Goal: Check status: Check status

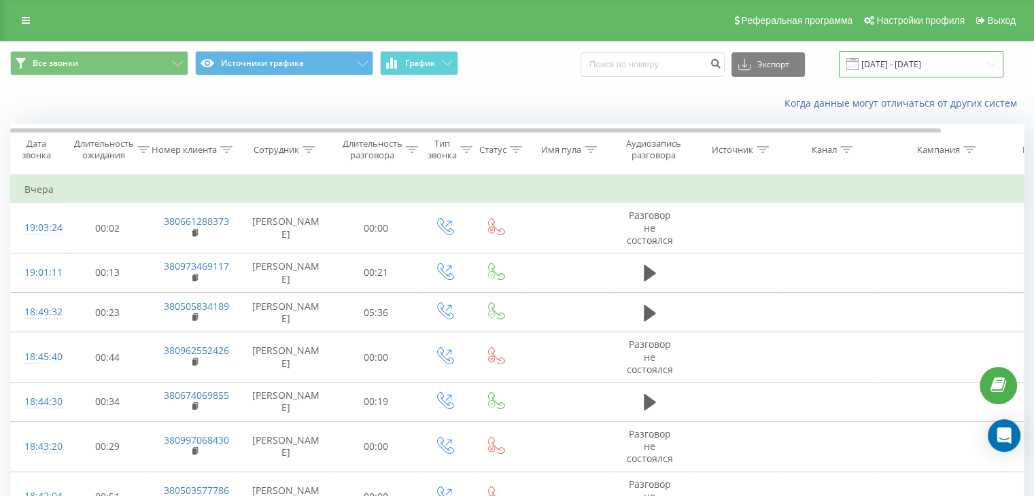
click at [940, 60] on input "[DATE] - [DATE]" at bounding box center [921, 64] width 165 height 27
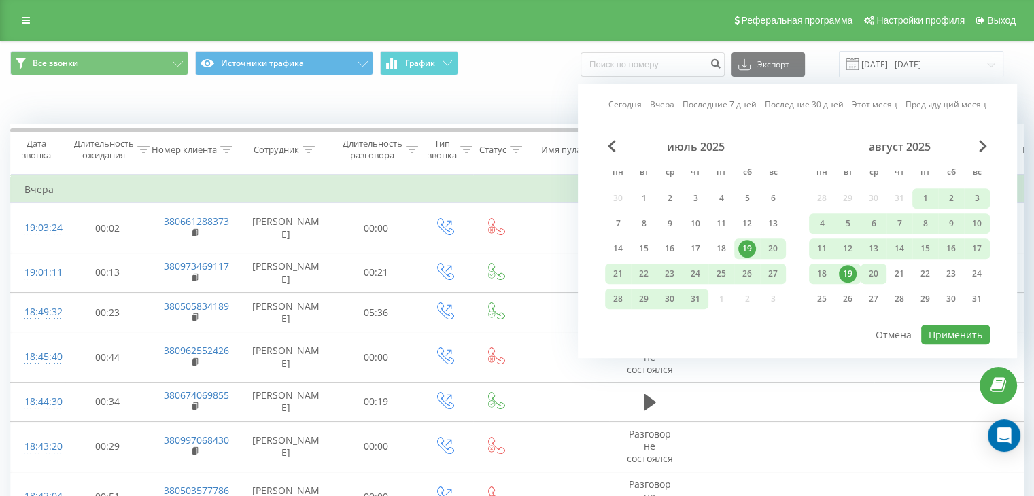
click at [870, 270] on div "20" at bounding box center [874, 274] width 18 height 18
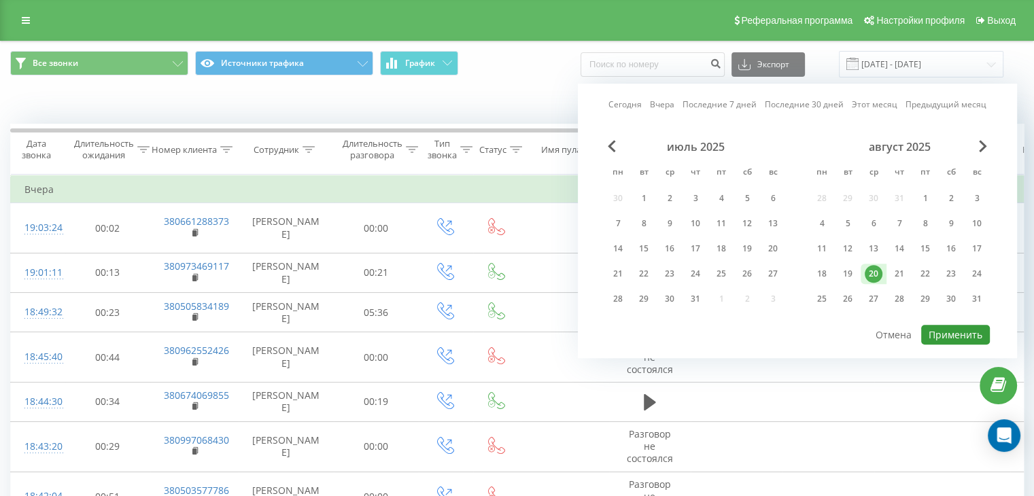
click at [953, 330] on button "Применить" at bounding box center [955, 335] width 69 height 20
type input "[DATE] - [DATE]"
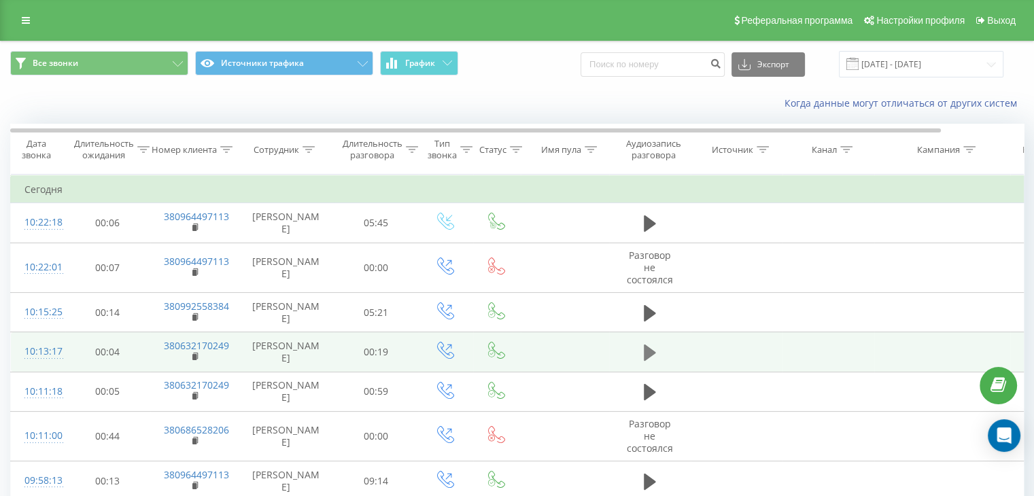
click at [652, 348] on icon at bounding box center [650, 352] width 12 height 19
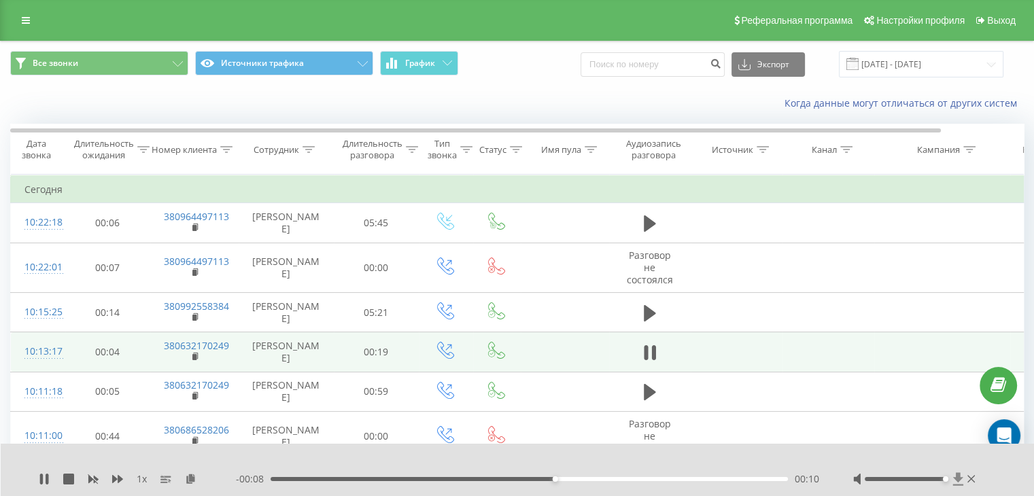
drag, startPoint x: 903, startPoint y: 477, endPoint x: 953, endPoint y: 481, distance: 50.5
click at [953, 481] on div at bounding box center [915, 480] width 125 height 14
click at [272, 477] on div "00:00" at bounding box center [529, 479] width 517 height 4
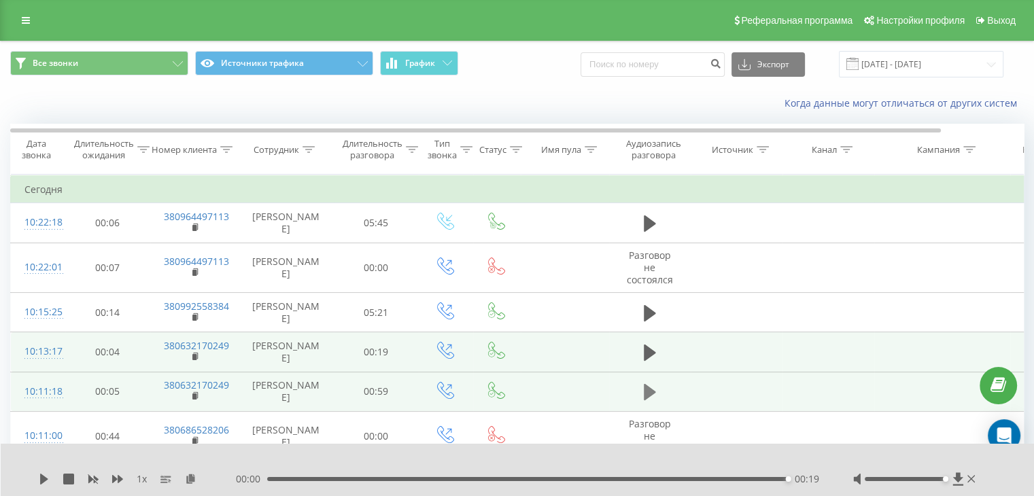
click at [647, 388] on icon at bounding box center [650, 392] width 12 height 16
click at [957, 477] on icon at bounding box center [957, 479] width 10 height 13
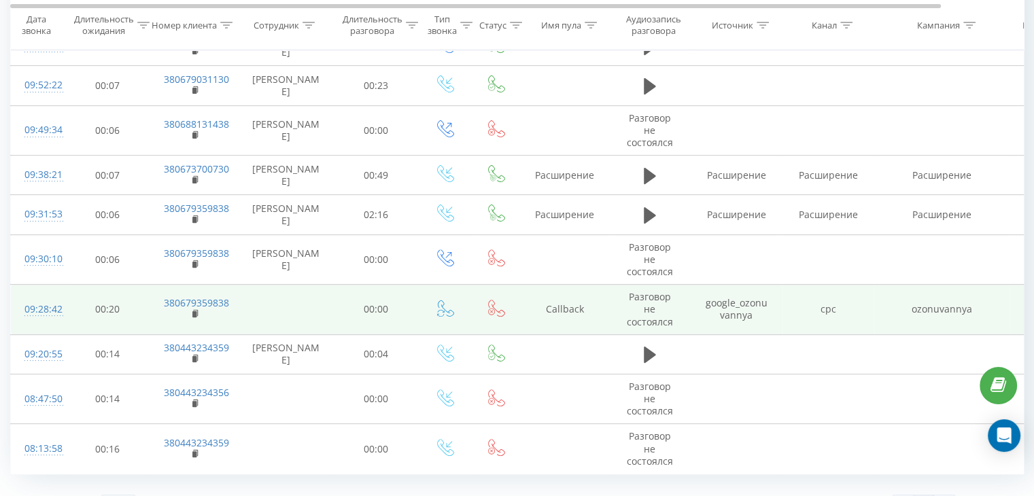
scroll to position [462, 0]
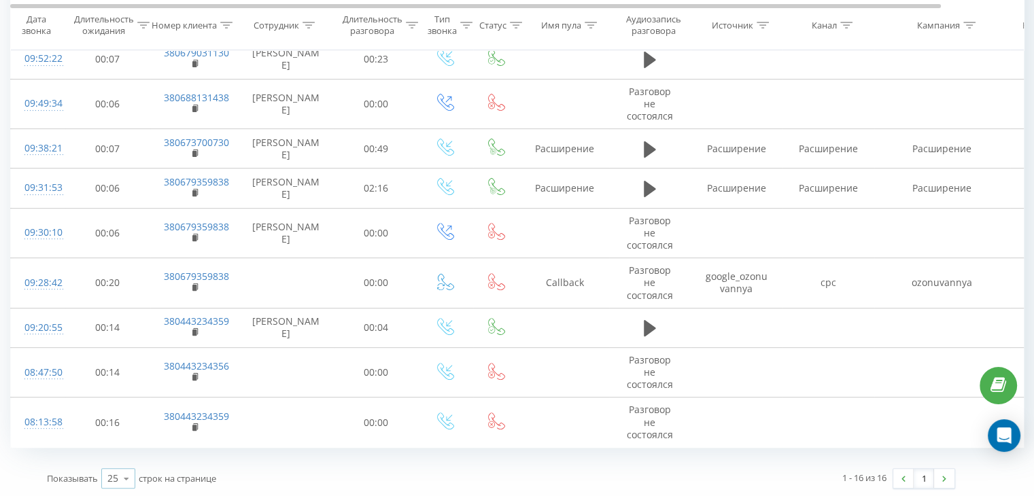
click at [126, 479] on icon at bounding box center [126, 479] width 20 height 27
click at [122, 454] on span "100" at bounding box center [115, 459] width 16 height 13
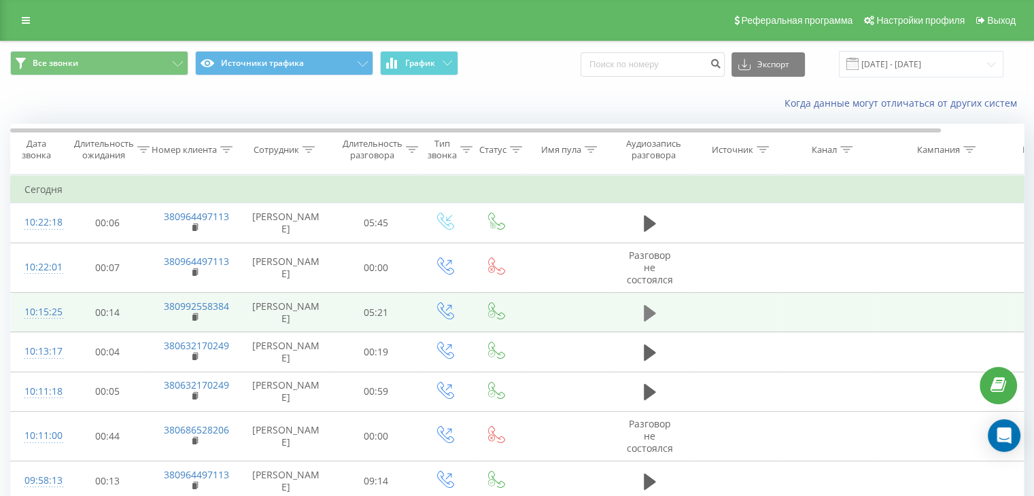
click at [647, 309] on icon at bounding box center [650, 313] width 12 height 16
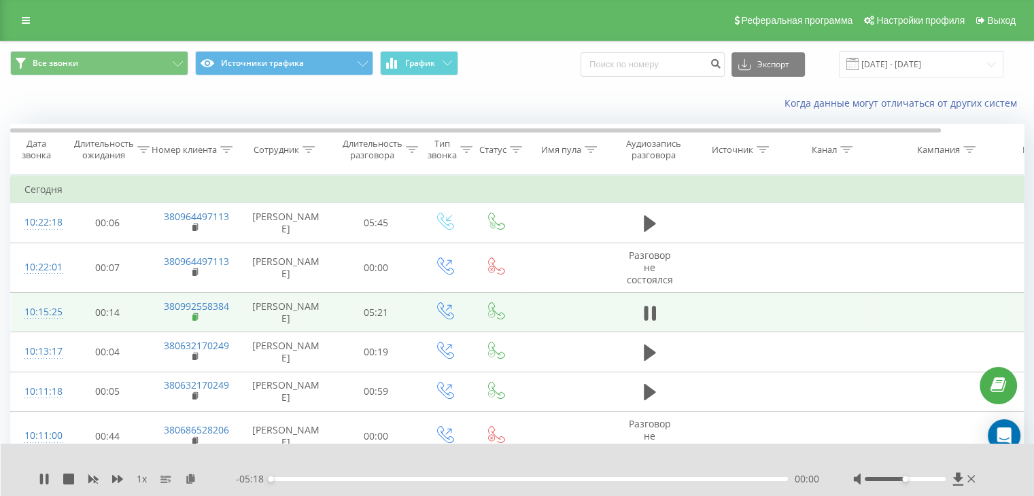
click at [199, 314] on icon at bounding box center [195, 318] width 7 height 10
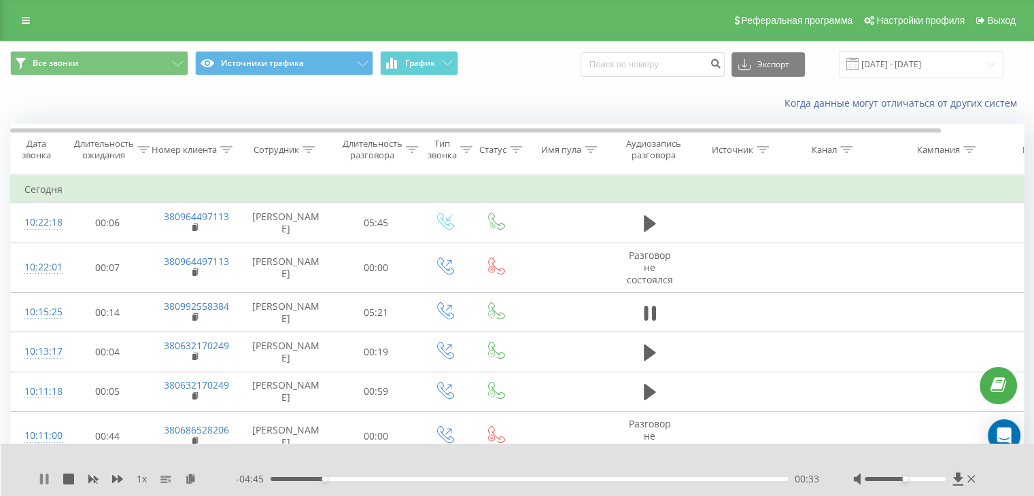
click at [39, 477] on icon at bounding box center [44, 479] width 11 height 11
